Goal: Information Seeking & Learning: Find specific fact

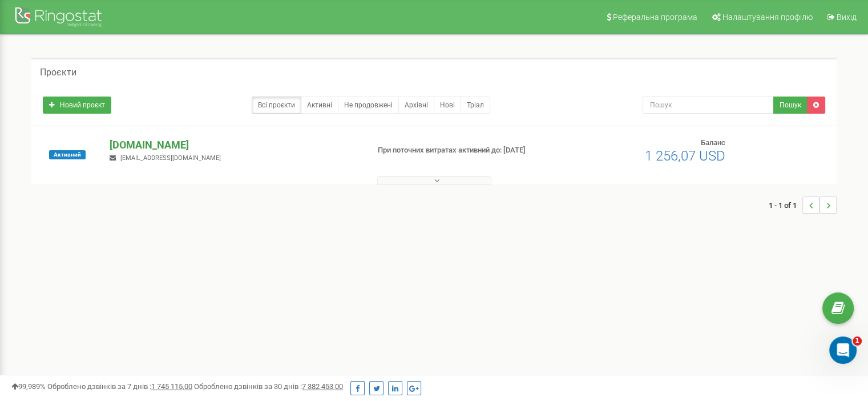
click at [126, 143] on p "[DOMAIN_NAME]" at bounding box center [234, 145] width 249 height 15
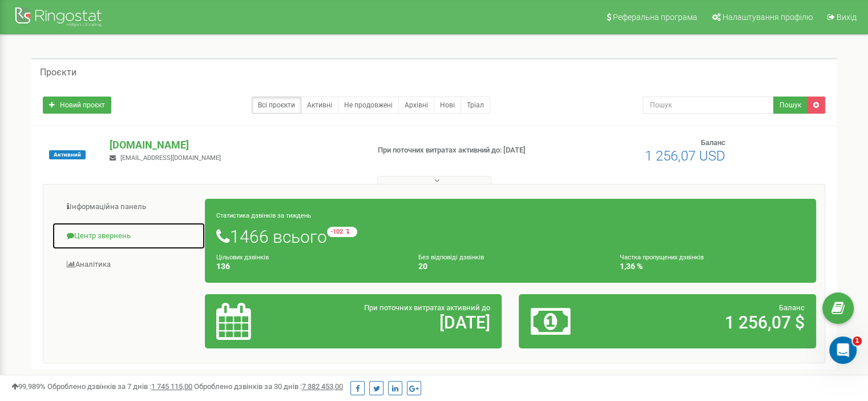
click at [105, 229] on link "Центр звернень" at bounding box center [129, 236] width 154 height 28
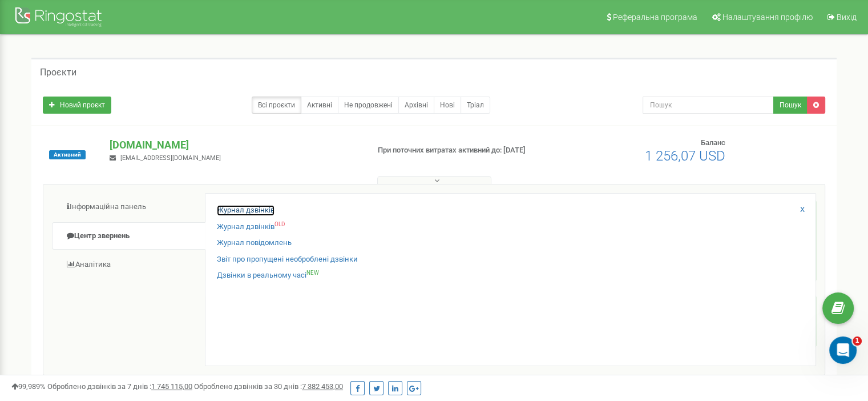
click at [244, 211] on link "Журнал дзвінків" at bounding box center [246, 210] width 58 height 11
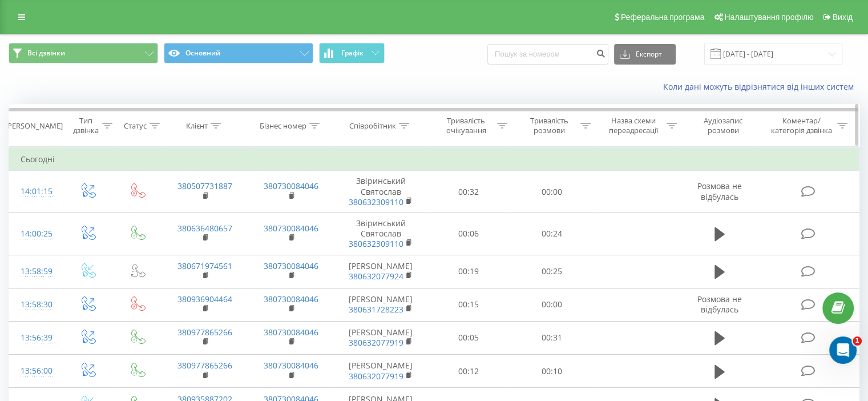
click at [400, 123] on icon at bounding box center [404, 126] width 10 height 6
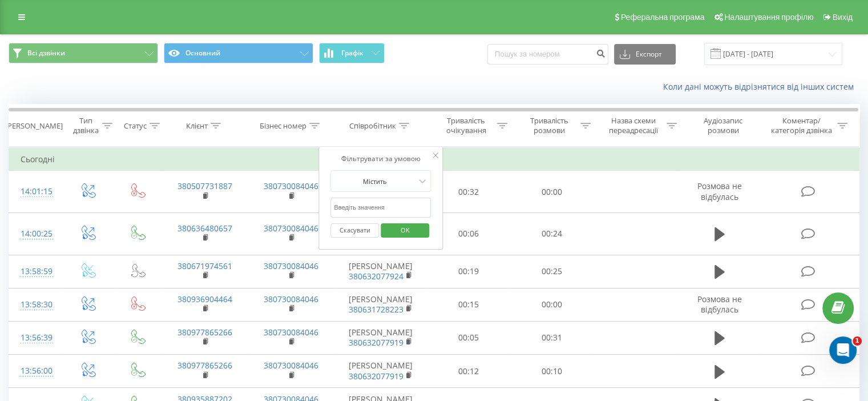
click at [350, 206] on input "text" at bounding box center [381, 208] width 100 height 20
type input "[PERSON_NAME]"
click at [403, 233] on span "OK" at bounding box center [405, 230] width 32 height 18
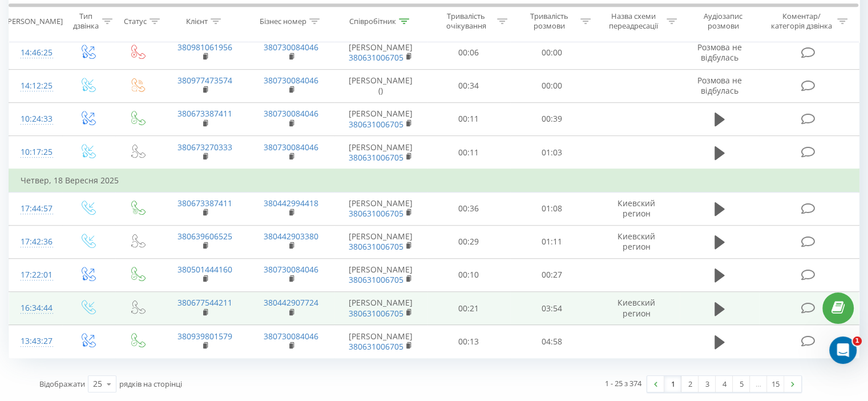
scroll to position [893, 0]
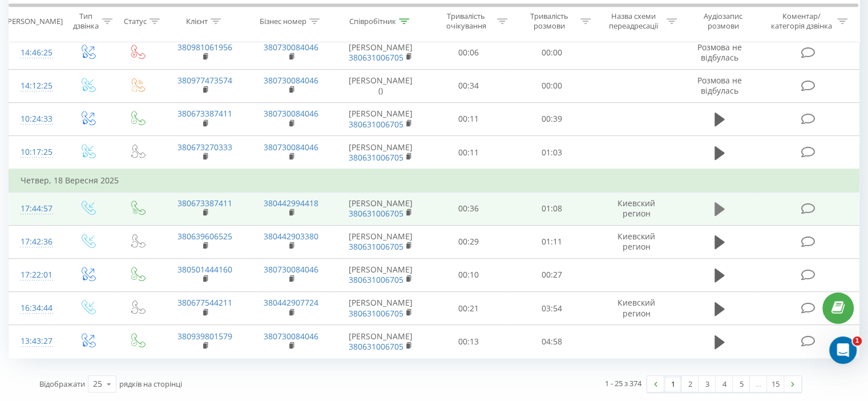
click at [717, 202] on icon at bounding box center [720, 209] width 10 height 14
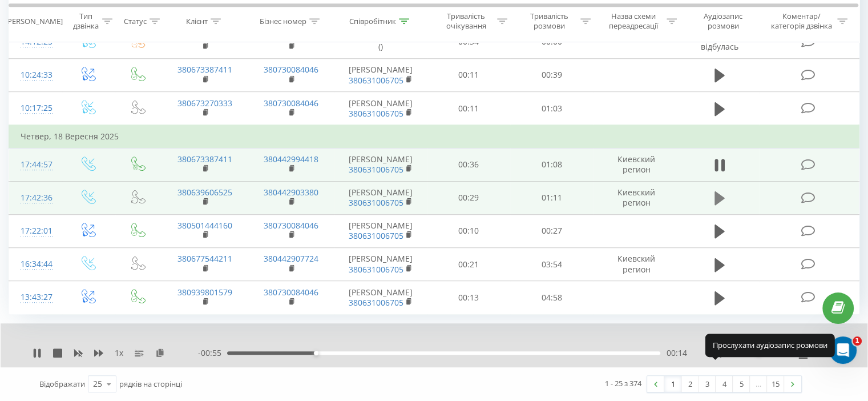
click at [718, 205] on icon at bounding box center [720, 198] width 10 height 14
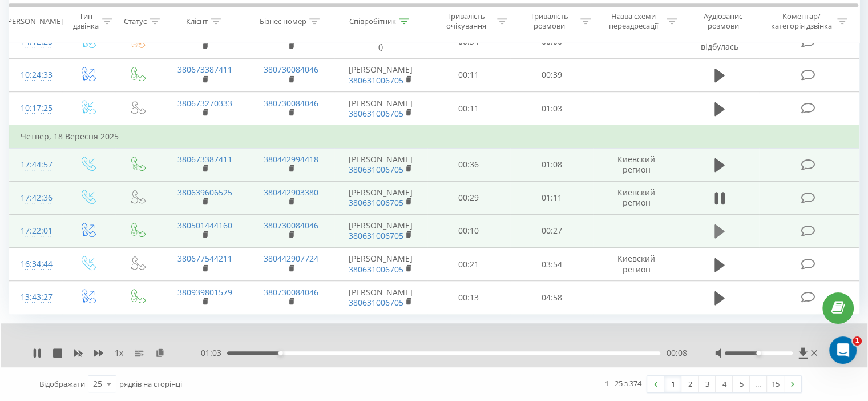
click at [720, 238] on icon at bounding box center [720, 231] width 10 height 14
drag, startPoint x: 715, startPoint y: 243, endPoint x: 717, endPoint y: 251, distance: 8.3
click at [716, 244] on td at bounding box center [720, 230] width 80 height 33
click at [727, 240] on button at bounding box center [719, 231] width 17 height 17
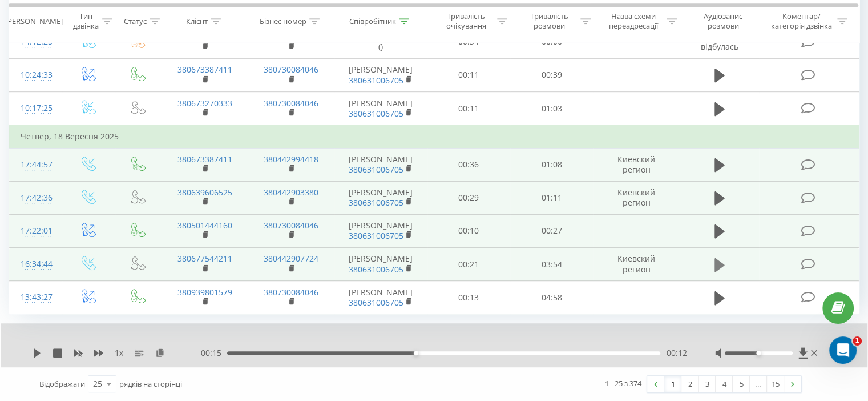
click at [716, 271] on icon at bounding box center [720, 264] width 10 height 14
click at [722, 271] on icon at bounding box center [722, 265] width 3 height 13
